Goal: Navigation & Orientation: Find specific page/section

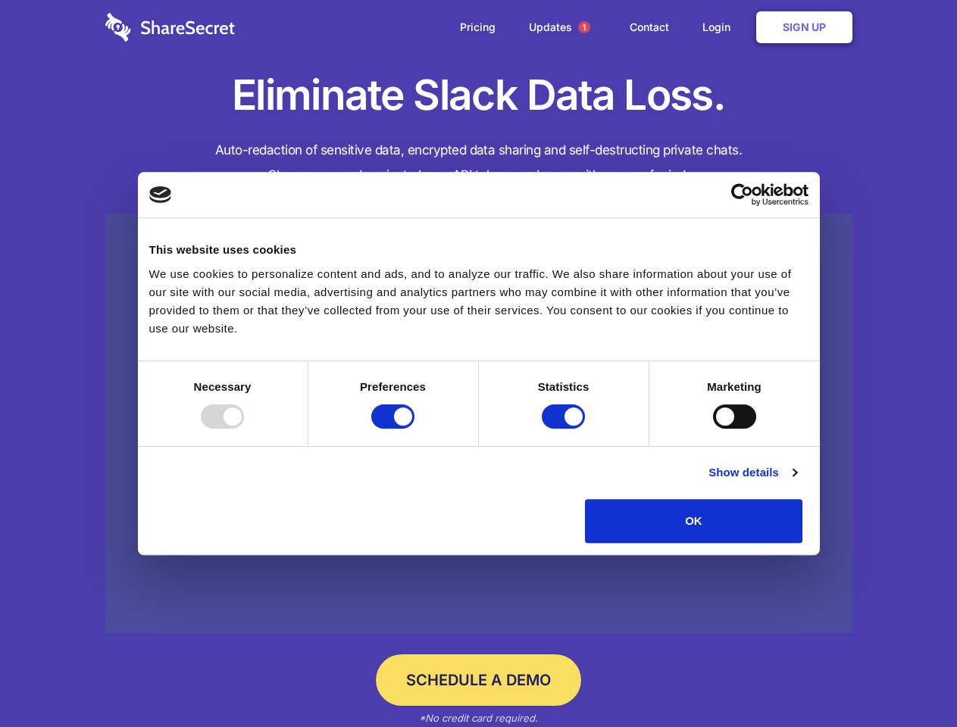
click at [244, 429] on div at bounding box center [222, 417] width 43 height 24
click at [414, 429] on input "Preferences" at bounding box center [392, 417] width 43 height 24
checkbox input "false"
click at [565, 429] on input "Statistics" at bounding box center [563, 417] width 43 height 24
checkbox input "false"
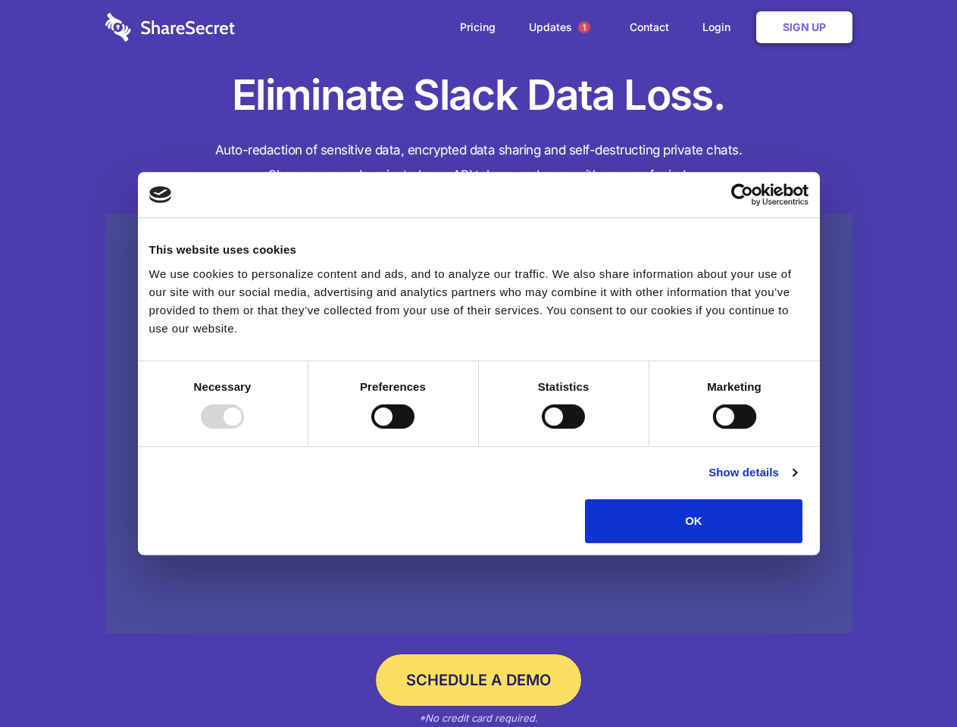
click at [713, 429] on input "Marketing" at bounding box center [734, 417] width 43 height 24
checkbox input "true"
click at [796, 482] on link "Show details" at bounding box center [752, 473] width 88 height 18
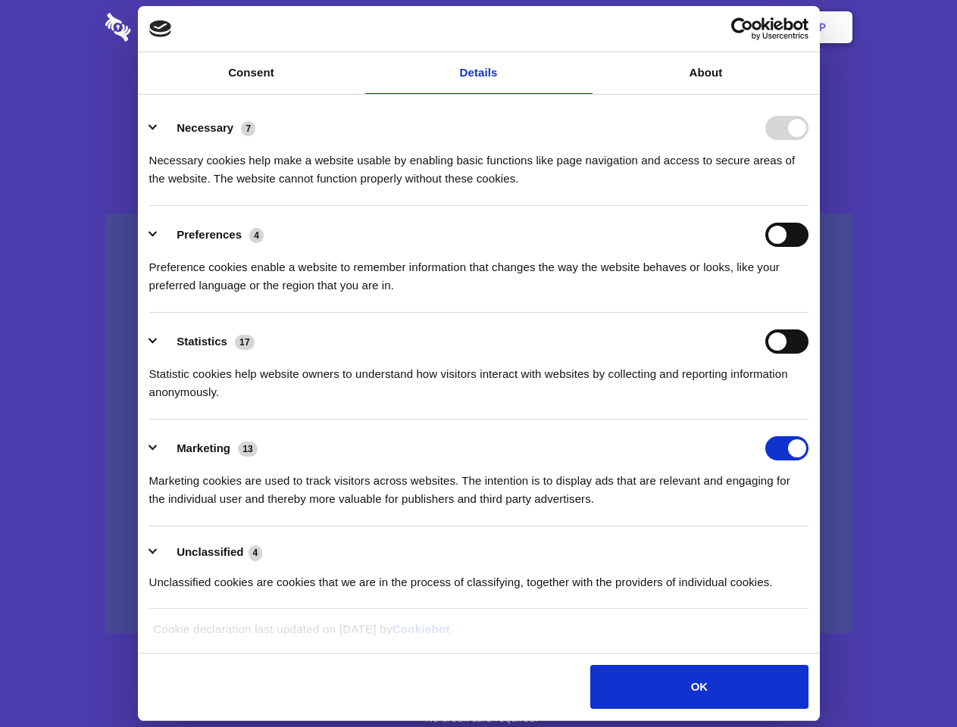
click at [808, 206] on li "Necessary 7 Necessary cookies help make a website usable by enabling basic func…" at bounding box center [478, 152] width 659 height 107
click at [583, 27] on span "1" at bounding box center [584, 27] width 12 height 12
